Goal: Transaction & Acquisition: Purchase product/service

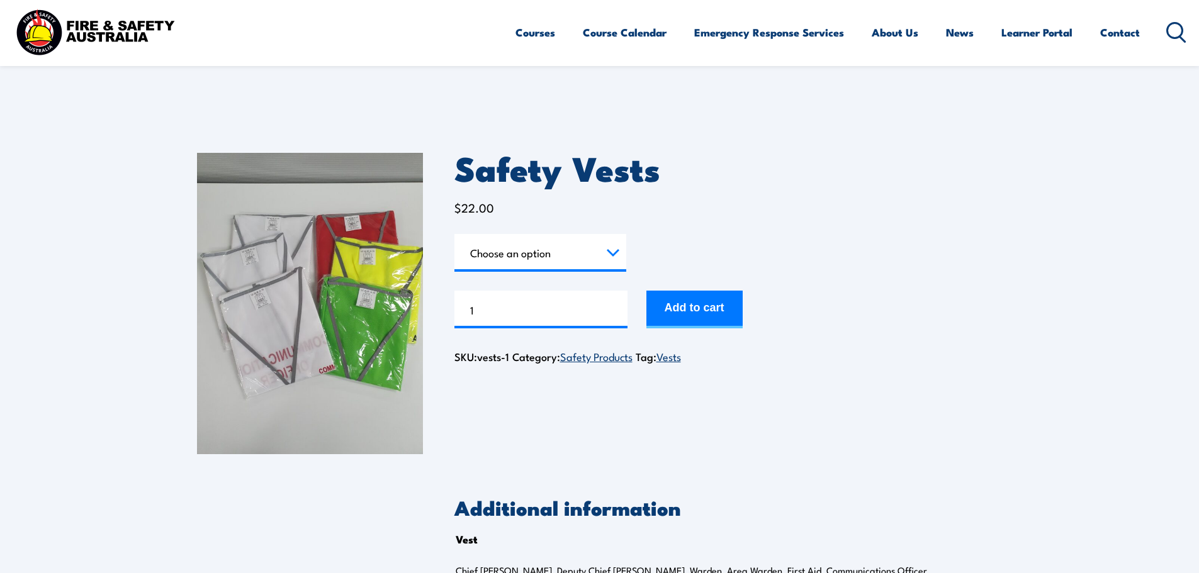
click at [577, 261] on select "Choose an option Chief [PERSON_NAME] Deputy Chief Warden Warden Area Warden Fir…" at bounding box center [540, 253] width 172 height 38
click at [454, 234] on select "Choose an option Chief [PERSON_NAME] Deputy Chief Warden Warden Area Warden Fir…" at bounding box center [540, 253] width 172 height 38
select select "Chief Warden"
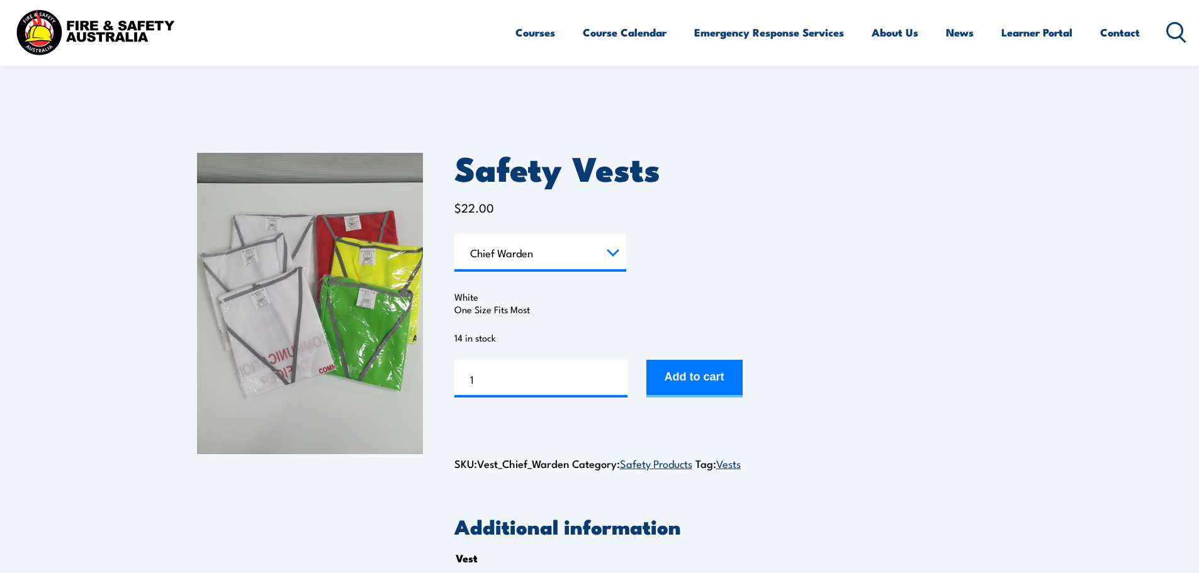
click at [303, 286] on img at bounding box center [310, 303] width 226 height 301
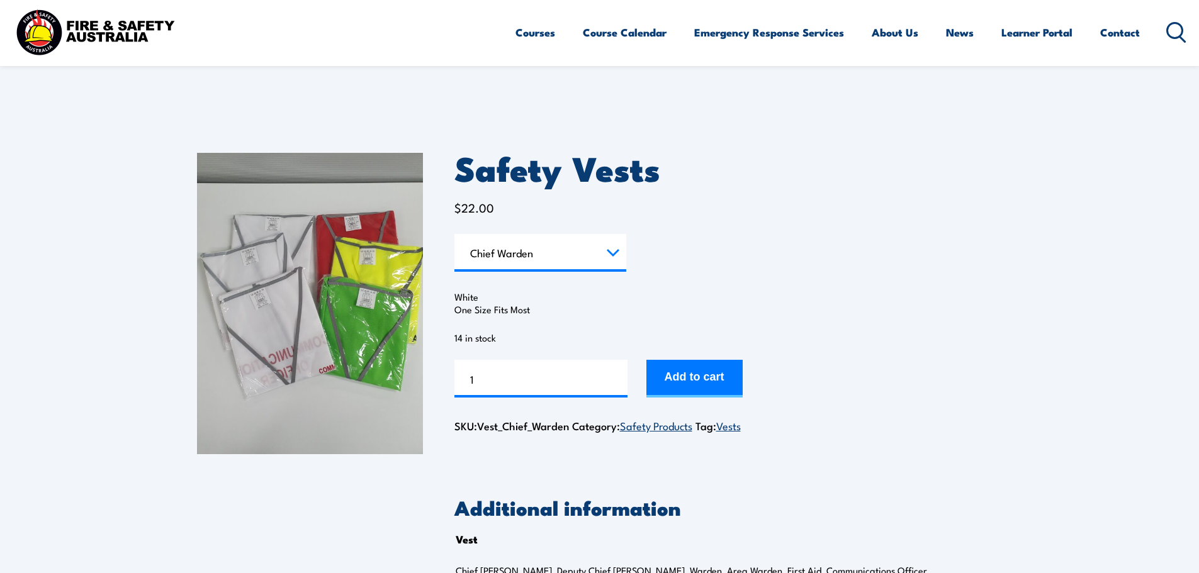
select select "Chief Warden"
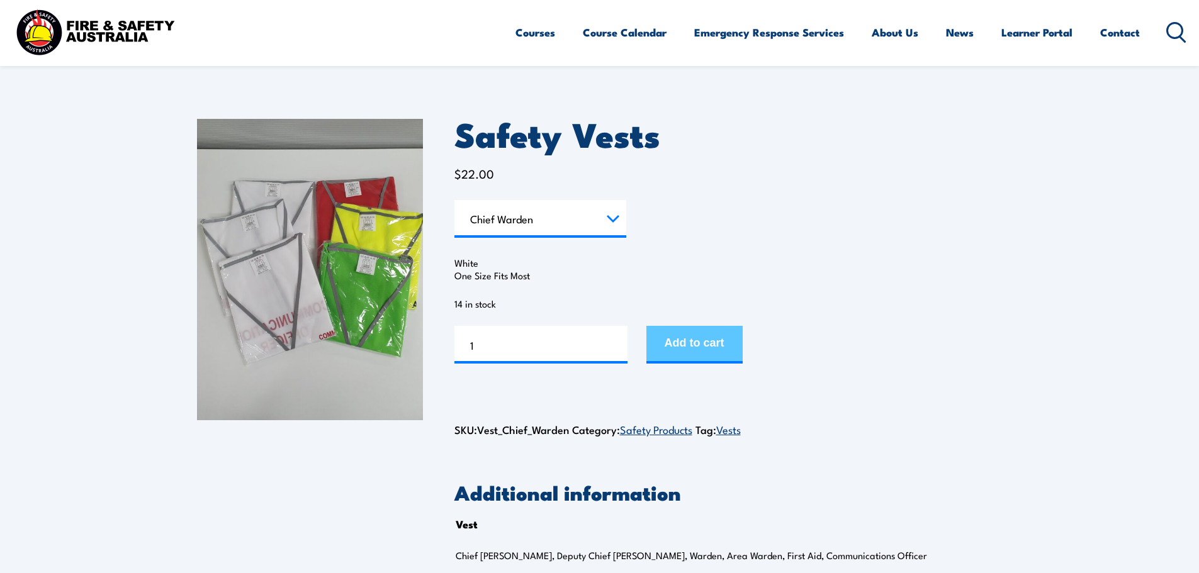
scroll to position [63, 0]
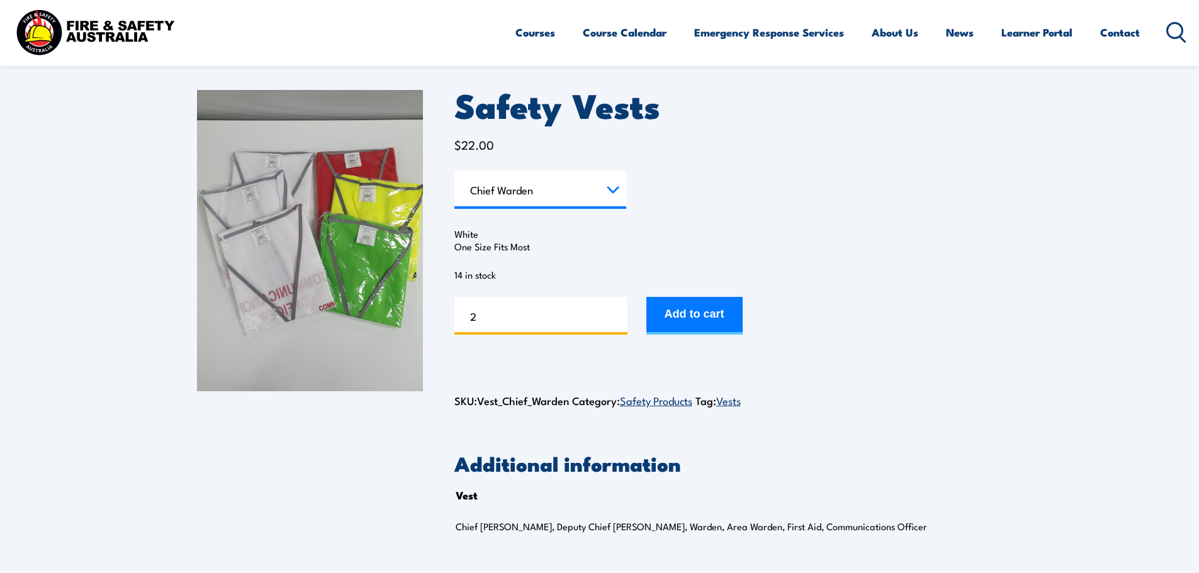
click at [616, 312] on input "2" at bounding box center [540, 316] width 173 height 38
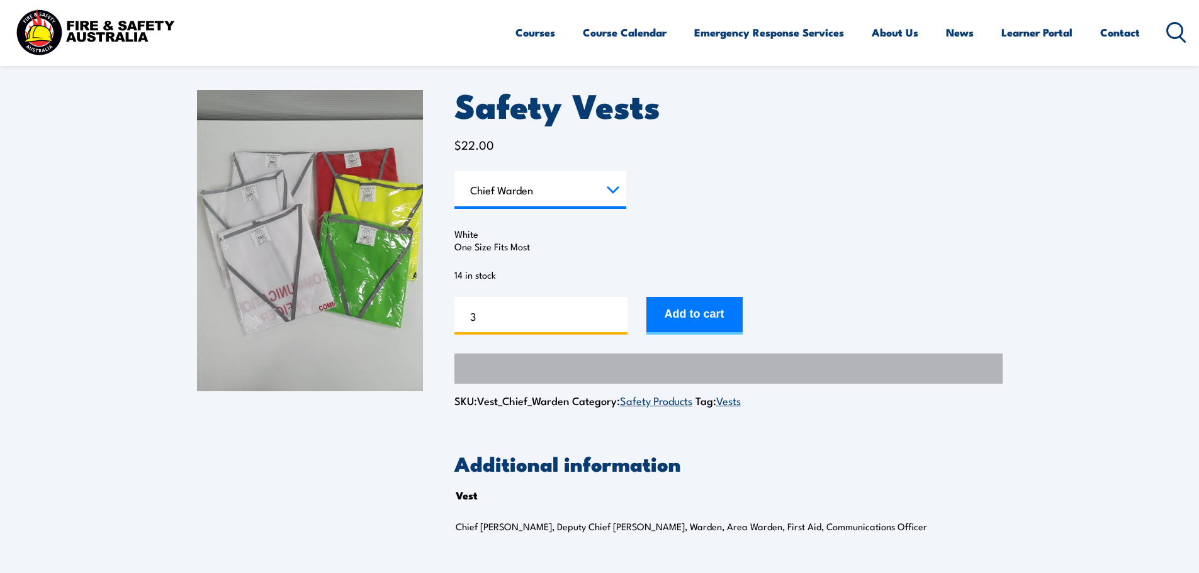
click at [616, 312] on input "3" at bounding box center [540, 316] width 173 height 38
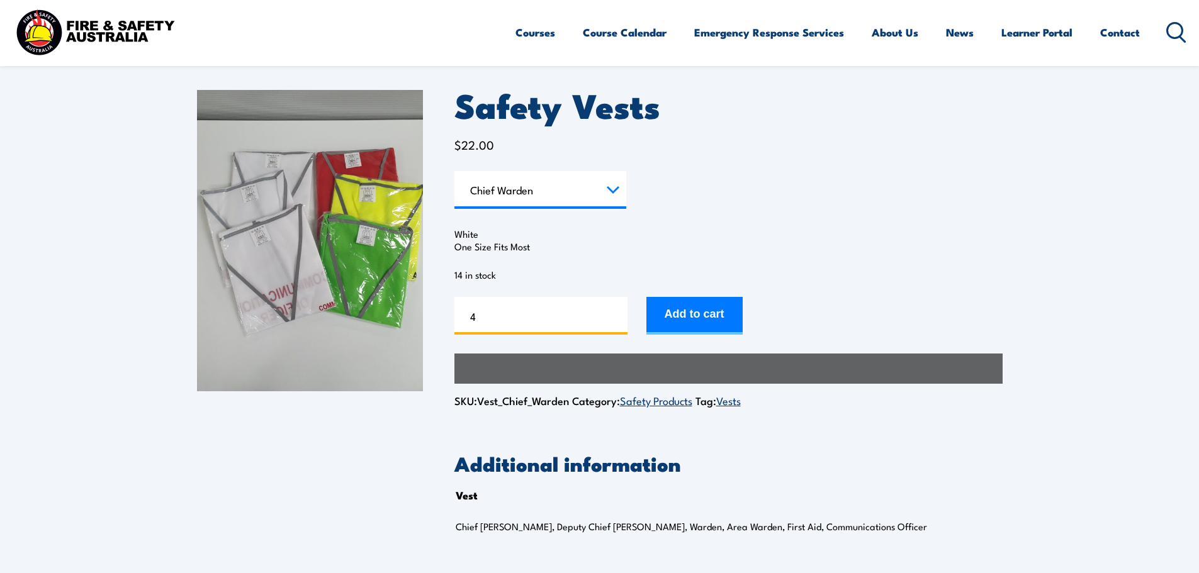
click at [616, 312] on input "4" at bounding box center [540, 316] width 173 height 38
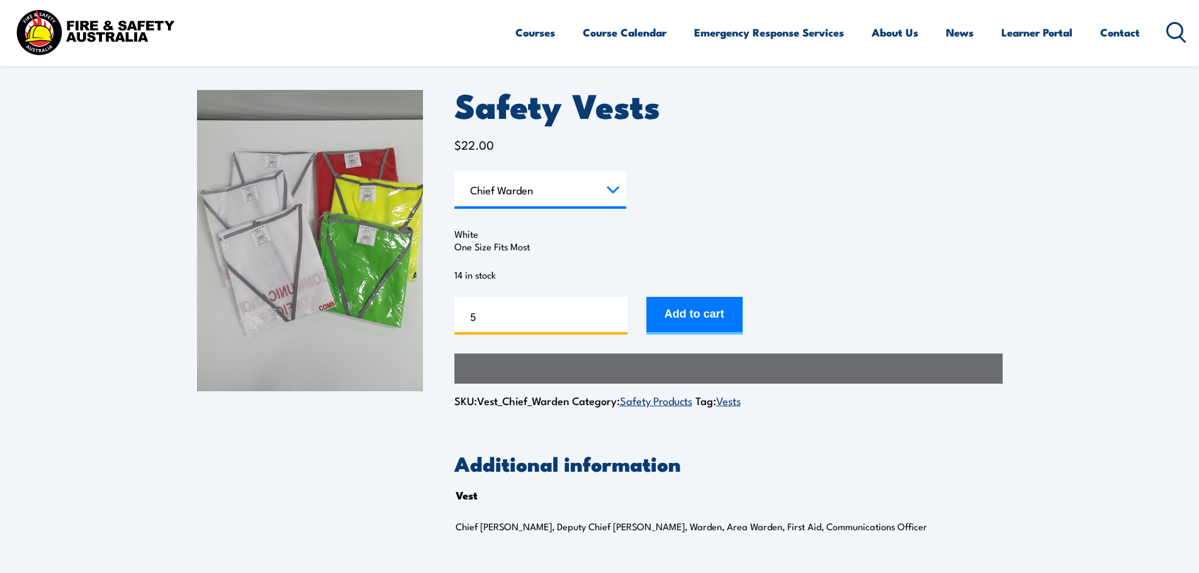
type input "5"
click at [616, 312] on input "5" at bounding box center [540, 316] width 173 height 38
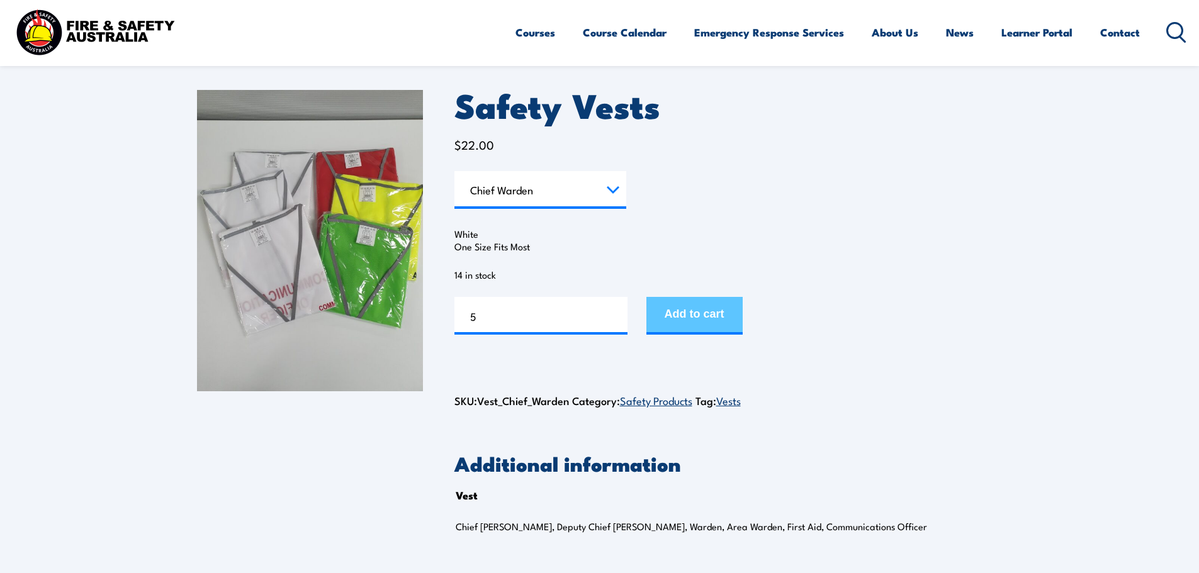
click at [743, 305] on button "Add to cart" at bounding box center [694, 316] width 96 height 38
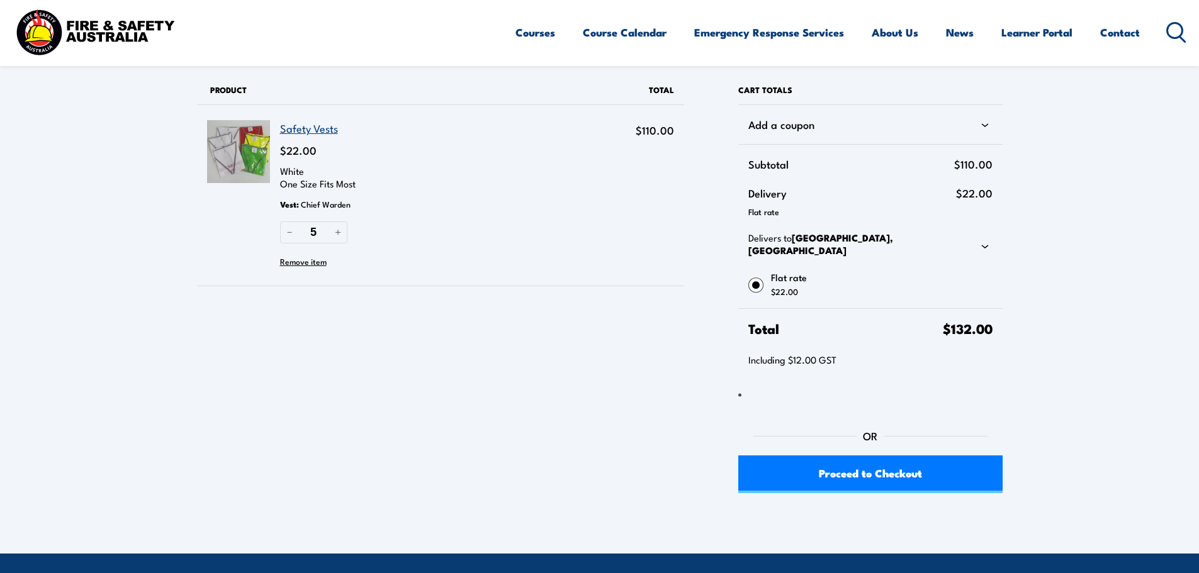
click at [116, 35] on img at bounding box center [95, 32] width 165 height 54
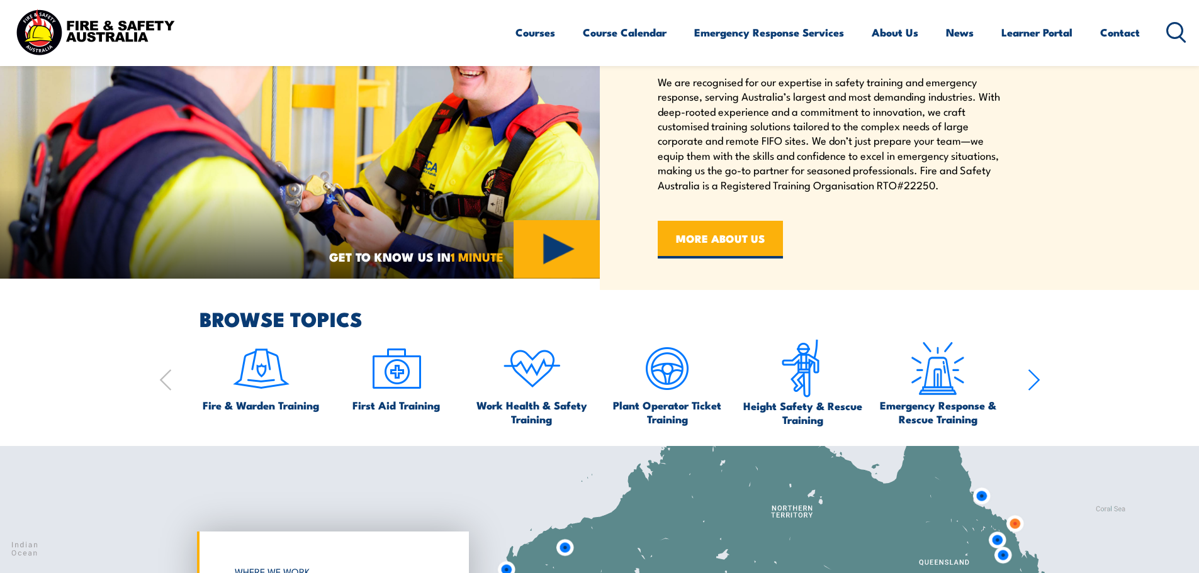
scroll to position [1007, 0]
